Goal: Check status: Check status

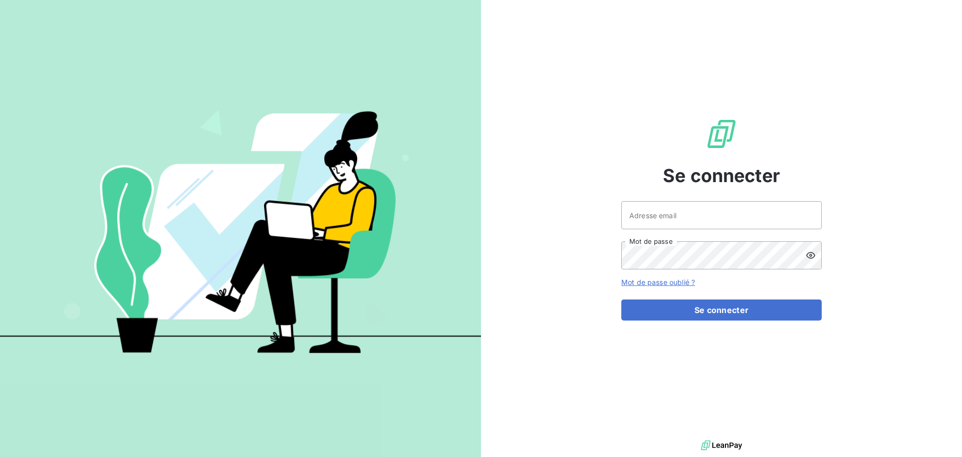
click at [634, 197] on div "Se connecter Adresse email Mot de passe Mot de passe oublié ? Se connecter" at bounding box center [721, 219] width 200 height 438
drag, startPoint x: 793, startPoint y: 209, endPoint x: 792, endPoint y: 214, distance: 5.7
click at [634, 209] on input "Adresse email" at bounding box center [721, 215] width 200 height 28
type input "[EMAIL_ADDRESS][PERSON_NAME][PERSON_NAME][DOMAIN_NAME]"
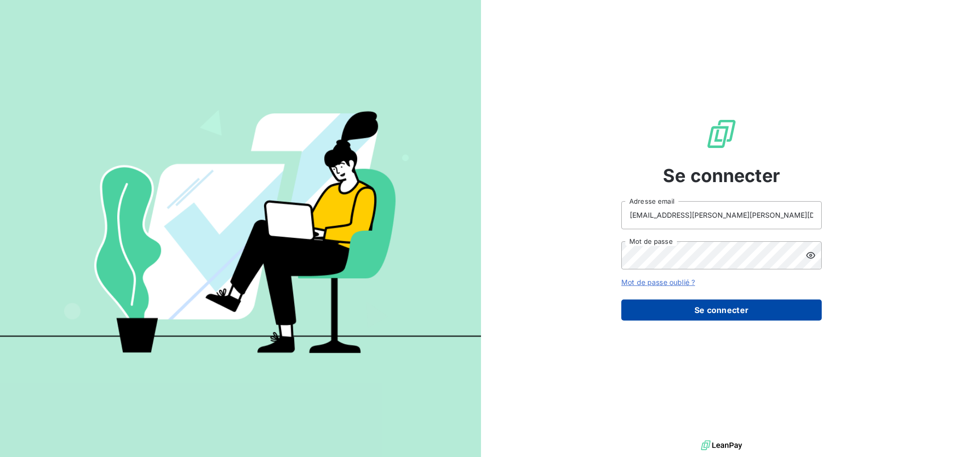
click at [634, 312] on button "Se connecter" at bounding box center [721, 309] width 200 height 21
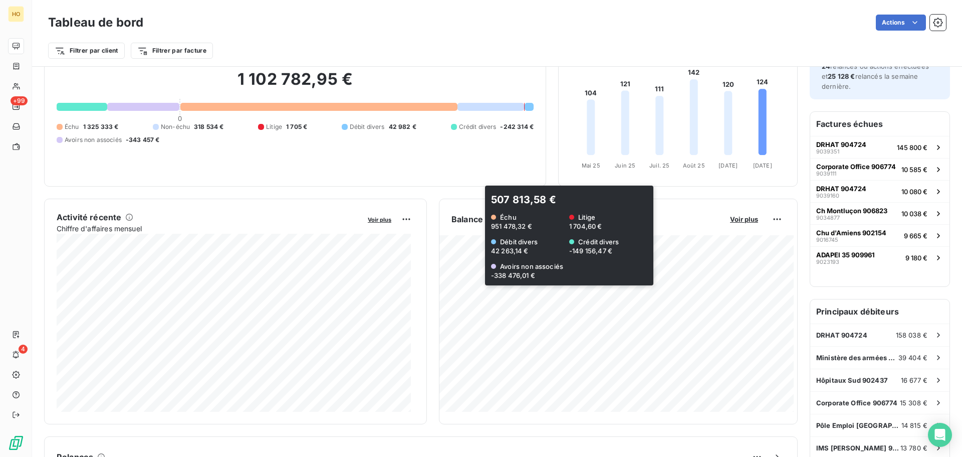
scroll to position [62, 0]
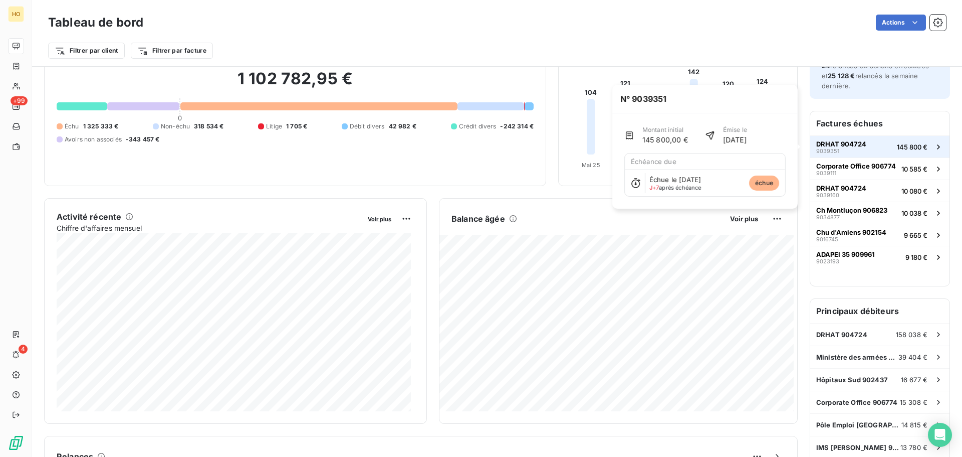
click at [634, 144] on icon "button" at bounding box center [939, 147] width 10 height 10
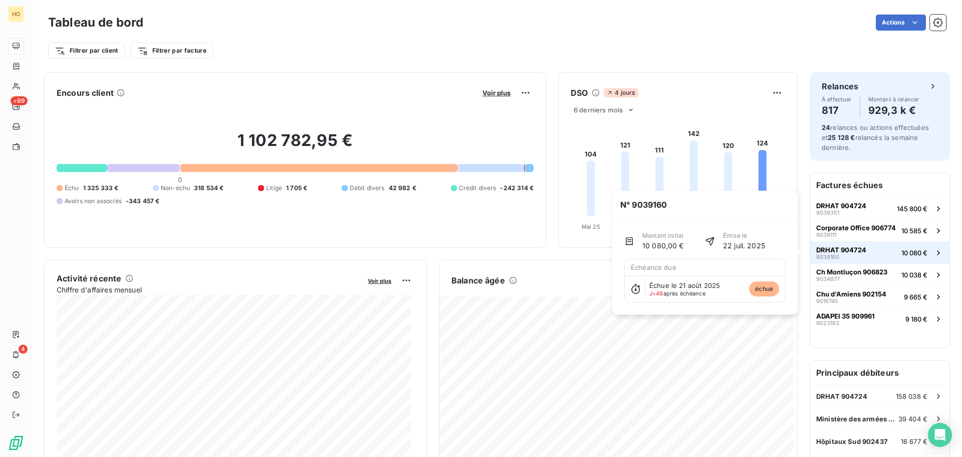
click at [634, 254] on div "10 080 €" at bounding box center [923, 253] width 42 height 10
